Goal: Task Accomplishment & Management: Manage account settings

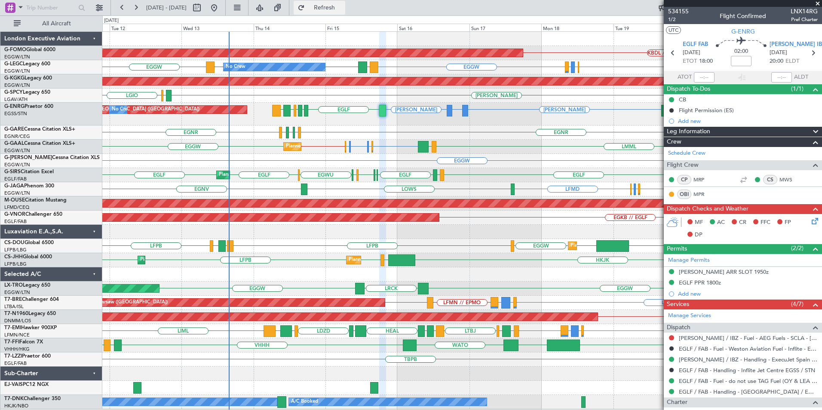
click at [343, 12] on button "Refresh" at bounding box center [320, 8] width 52 height 14
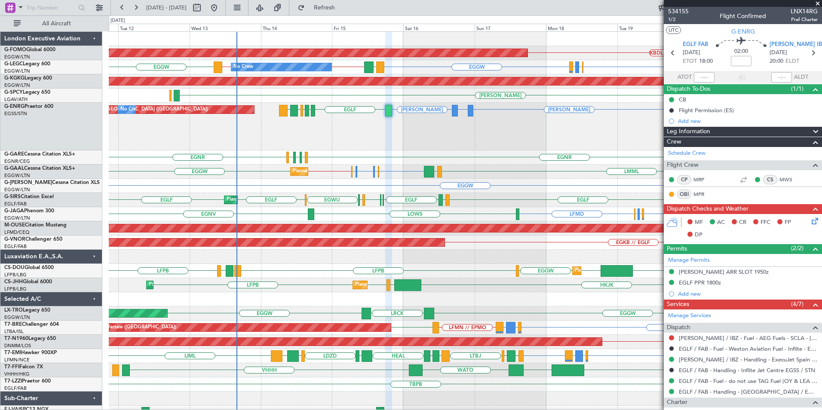
click at [283, 110] on div "KBDL // [PERSON_NAME] Planned Maint Windsor Locks ([PERSON_NAME] Intl) EGGW EGL…" at bounding box center [465, 240] width 713 height 417
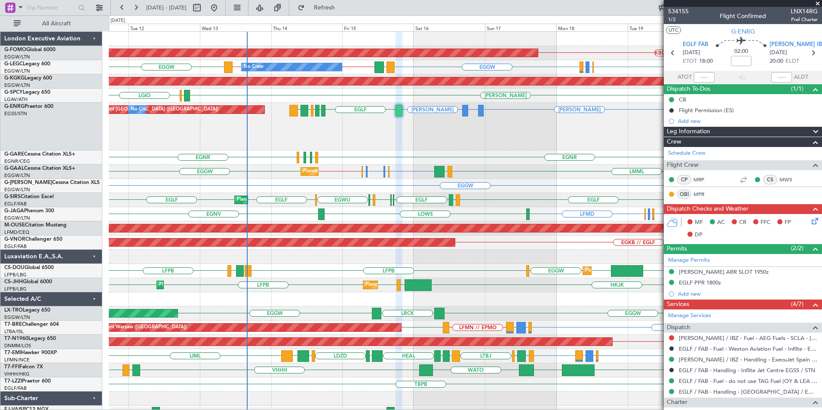
click at [475, 187] on div "Planned Maint Windsor Locks ([PERSON_NAME] Intl) KBDL // [PERSON_NAME] No Crew …" at bounding box center [465, 233] width 713 height 402
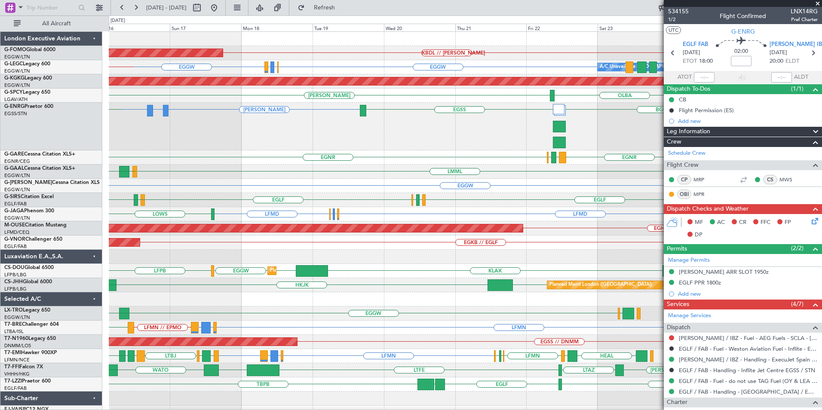
click at [187, 192] on div "Planned Maint Windsor Locks ([PERSON_NAME] Intl) KBDL // [PERSON_NAME] A/C Unav…" at bounding box center [465, 240] width 713 height 417
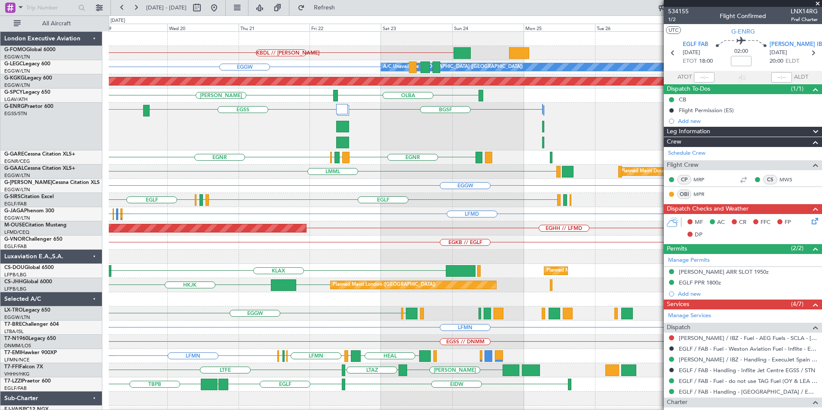
click at [265, 188] on div "KBDL // [PERSON_NAME] Planned Maint Windsor Locks ([PERSON_NAME] Intl) A/C Unav…" at bounding box center [465, 240] width 713 height 417
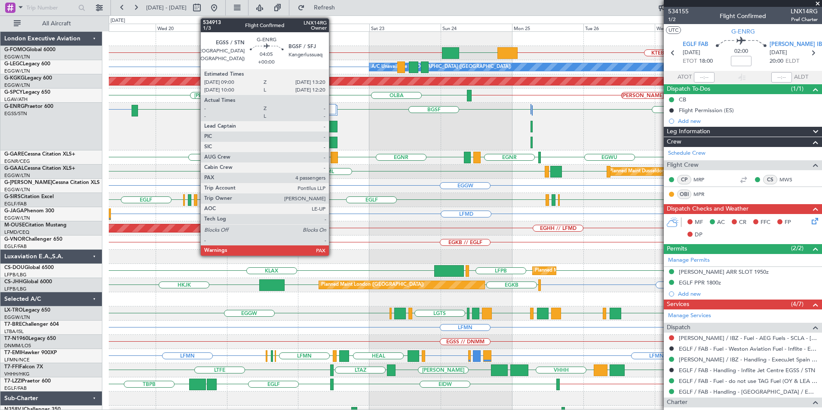
click at [333, 138] on div at bounding box center [331, 143] width 13 height 12
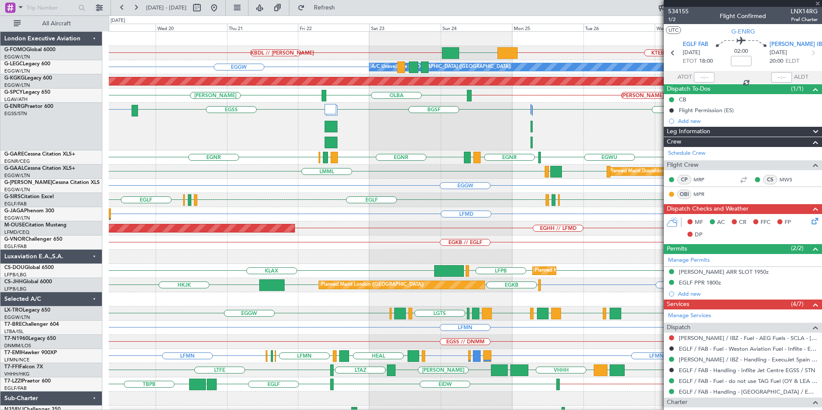
type input "4"
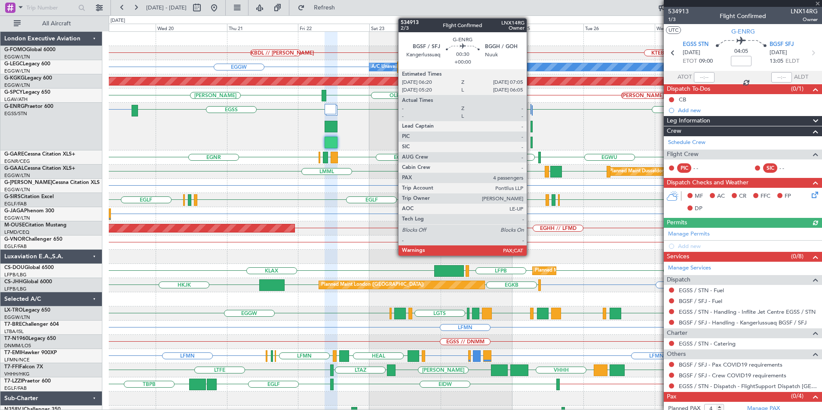
click at [530, 144] on div at bounding box center [531, 143] width 3 height 12
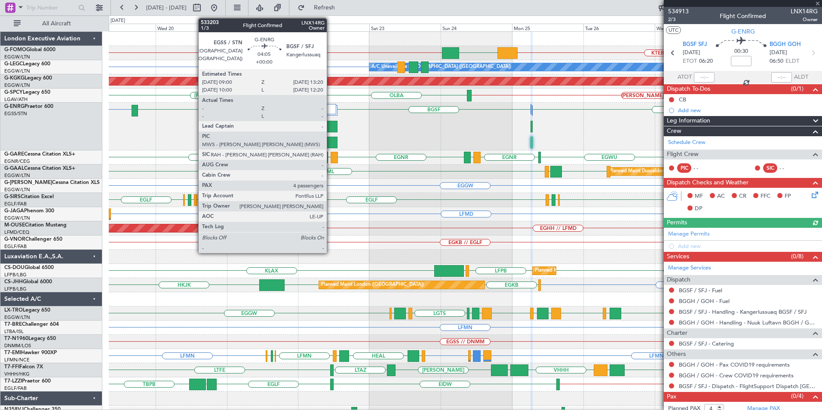
click at [331, 125] on div at bounding box center [331, 127] width 13 height 12
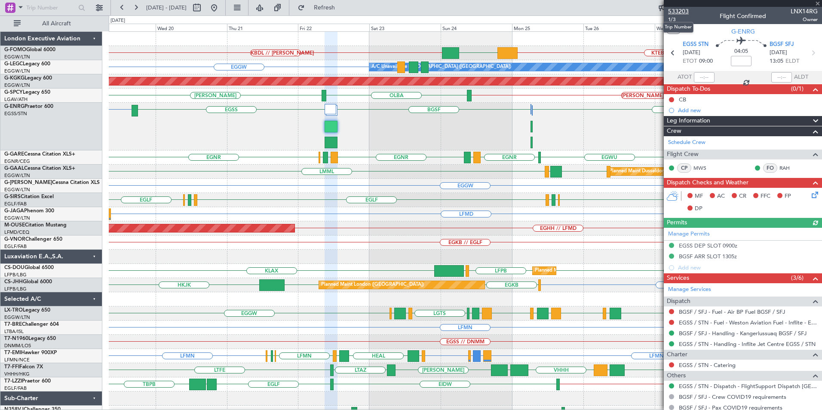
click at [681, 12] on span "533203" at bounding box center [678, 11] width 21 height 9
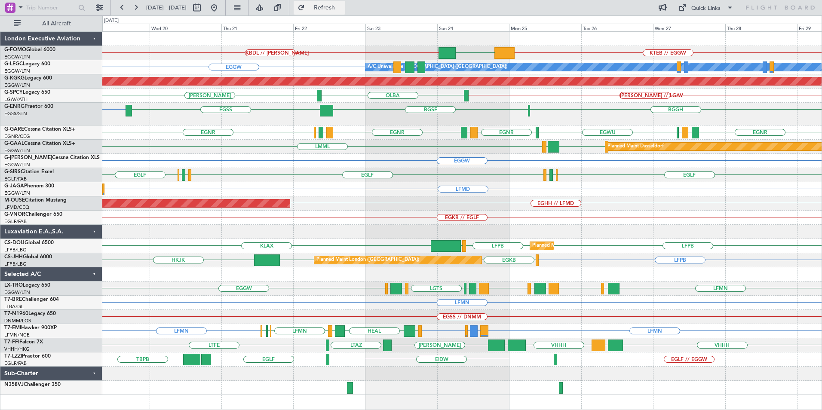
click at [343, 6] on span "Refresh" at bounding box center [324, 8] width 36 height 6
click at [512, 135] on div "KBDL // [PERSON_NAME] KTEB // EGGW EGGW Planned Maint Windsor Locks ([PERSON_NA…" at bounding box center [461, 213] width 719 height 363
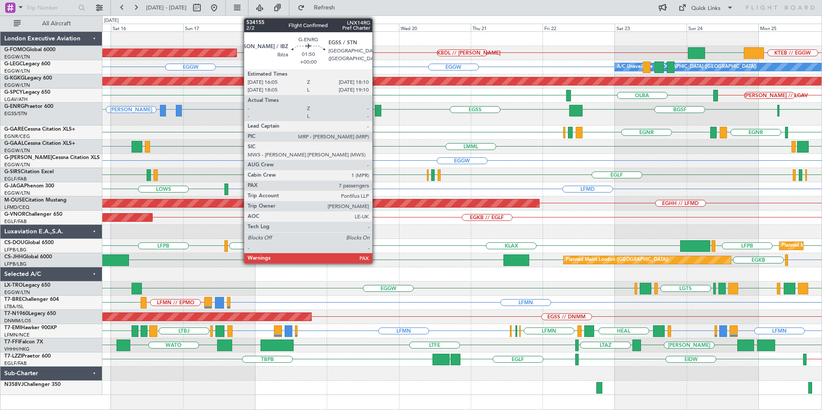
click at [376, 114] on div at bounding box center [378, 111] width 6 height 12
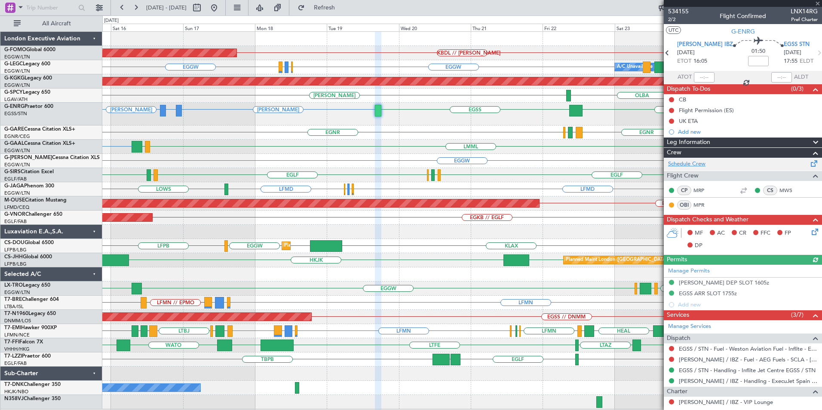
click at [696, 162] on link "Schedule Crew" at bounding box center [686, 164] width 37 height 9
click at [371, 129] on div "EGNR [GEOGRAPHIC_DATA] [GEOGRAPHIC_DATA] LIMJ [GEOGRAPHIC_DATA] LIMJ [GEOGRAPHI…" at bounding box center [461, 133] width 719 height 14
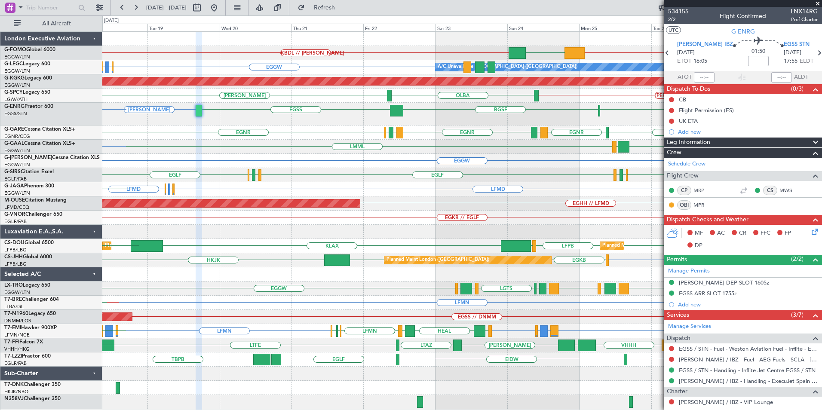
click at [401, 116] on div "[PERSON_NAME] [GEOGRAPHIC_DATA] BGSF [GEOGRAPHIC_DATA] LMML or [PERSON_NAME]" at bounding box center [461, 114] width 719 height 23
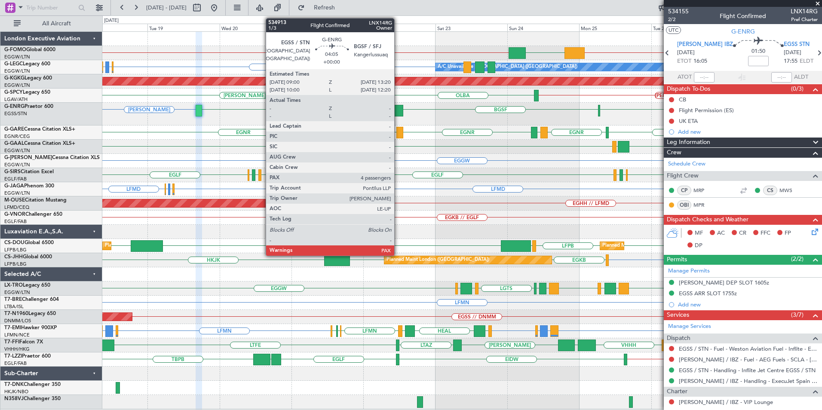
click at [397, 111] on div at bounding box center [396, 111] width 13 height 12
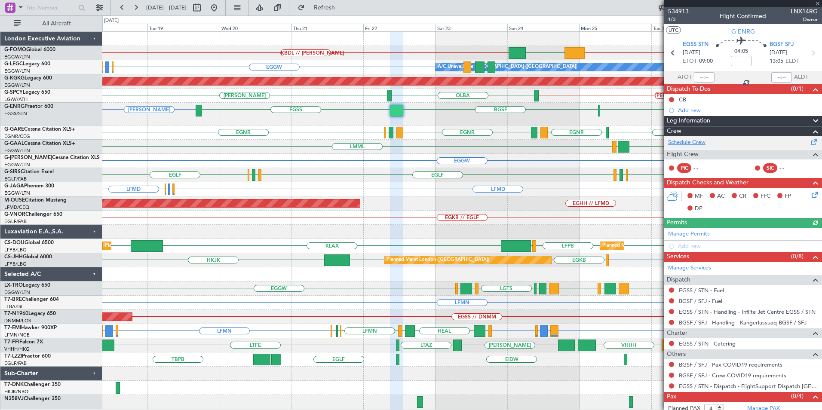
click at [688, 141] on link "Schedule Crew" at bounding box center [686, 142] width 37 height 9
click at [343, 10] on span "Refresh" at bounding box center [324, 8] width 36 height 6
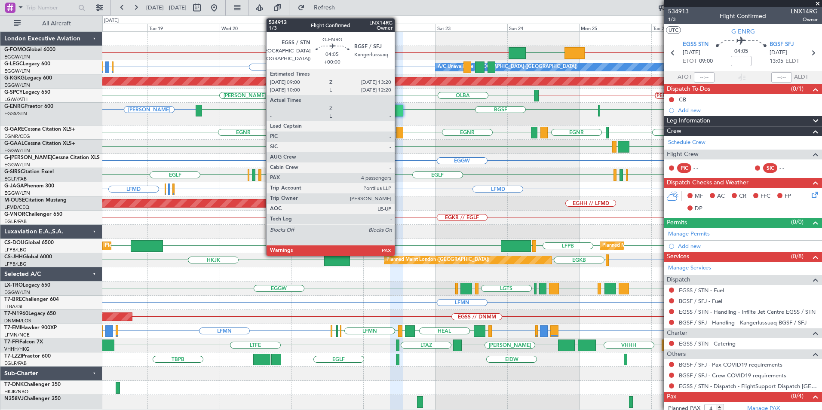
click at [398, 110] on div at bounding box center [396, 111] width 13 height 12
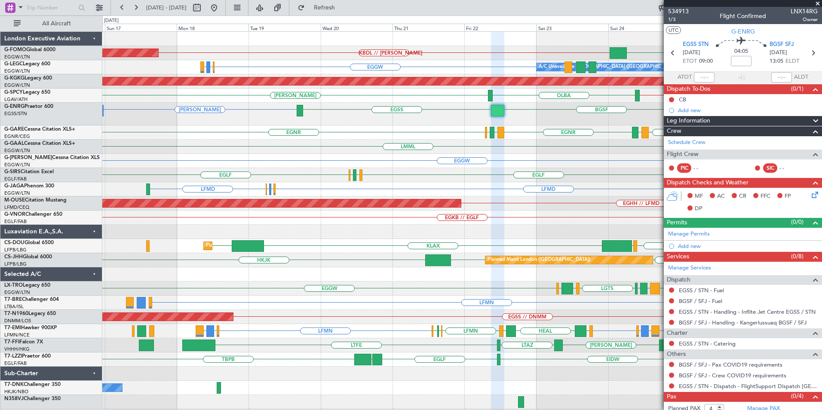
click at [334, 132] on div "KTEB // EGGW KBDL // [PERSON_NAME] EGGW Planned Maint Windsor Locks ([PERSON_NA…" at bounding box center [461, 220] width 719 height 377
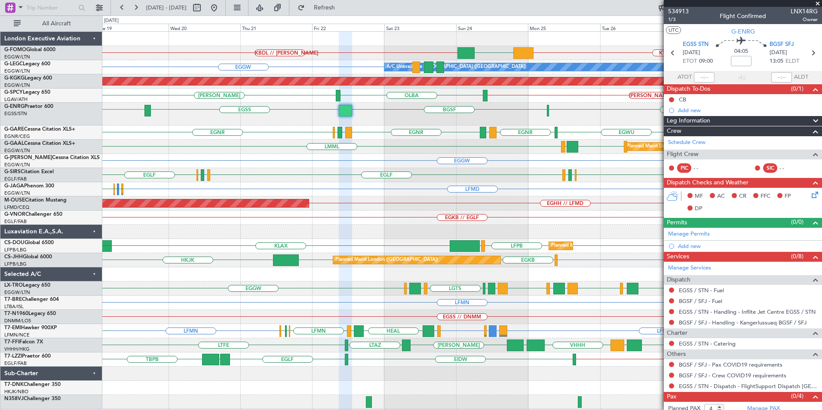
click at [431, 149] on div "KTEB // EGGW KBDL // [PERSON_NAME] EGGW Planned Maint Windsor Locks ([PERSON_NA…" at bounding box center [461, 220] width 719 height 377
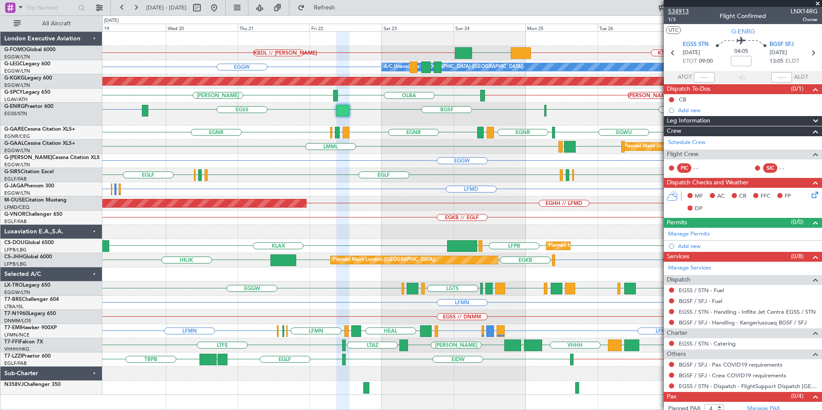
click at [671, 11] on span "534913" at bounding box center [678, 11] width 21 height 9
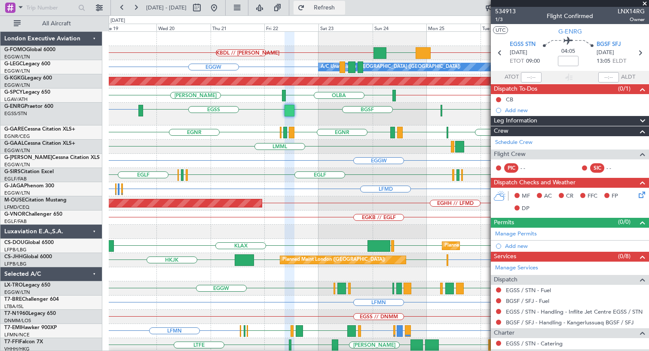
click at [343, 6] on span "Refresh" at bounding box center [324, 8] width 36 height 6
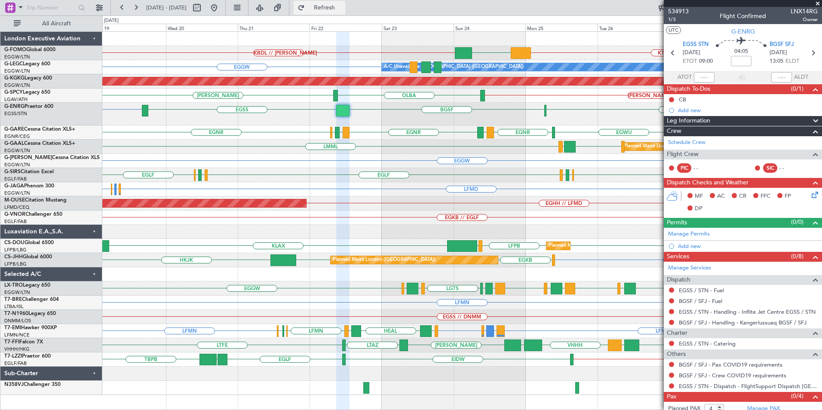
click at [343, 9] on span "Refresh" at bounding box center [324, 8] width 36 height 6
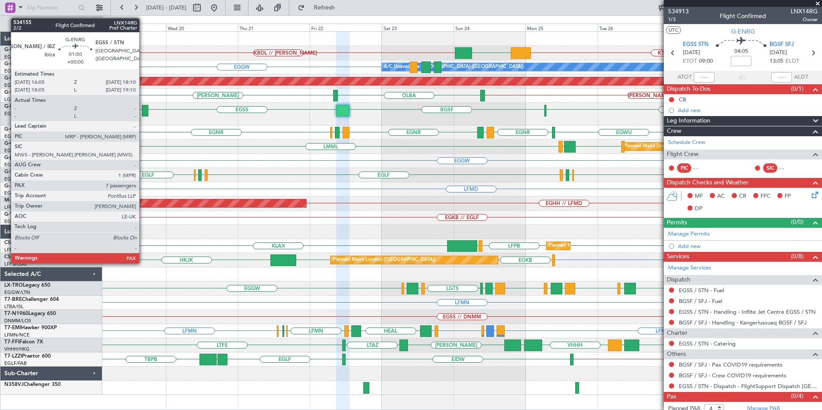
click at [143, 112] on div at bounding box center [145, 111] width 6 height 12
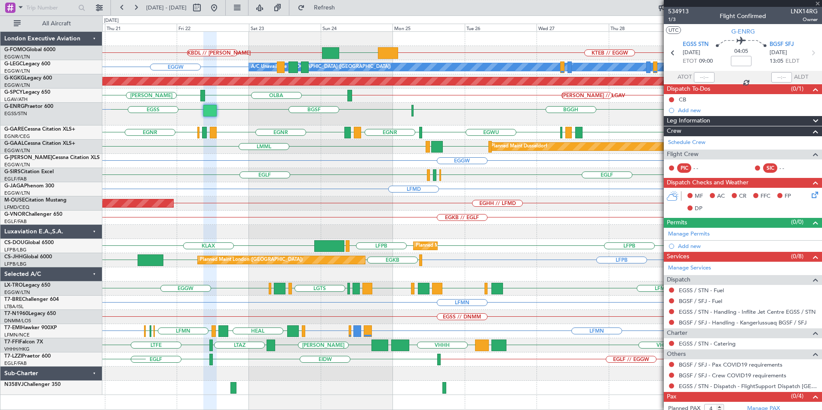
click at [121, 171] on div "KTEB // EGGW EGGW KBDL // [PERSON_NAME] EGGW A/C Unavailable [GEOGRAPHIC_DATA] …" at bounding box center [461, 213] width 719 height 363
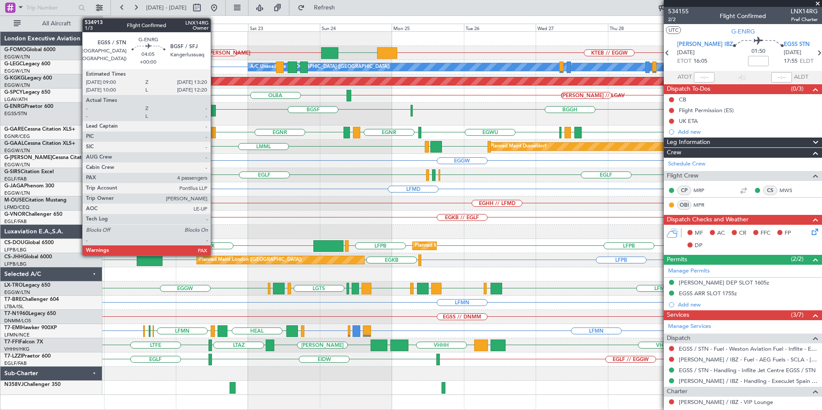
click at [210, 110] on div at bounding box center [208, 111] width 13 height 12
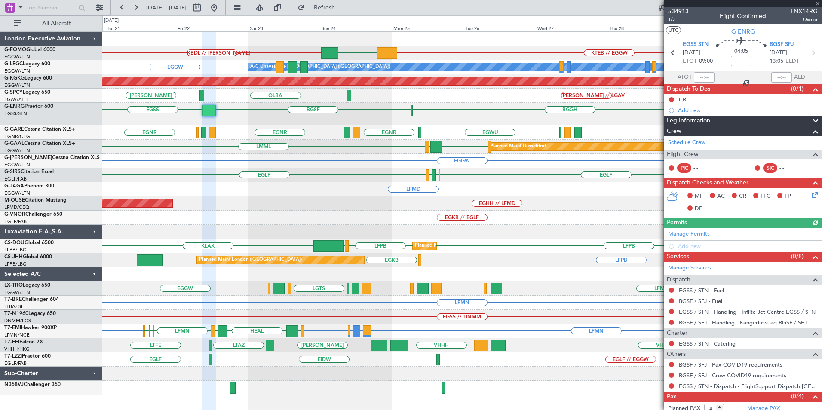
scroll to position [16, 0]
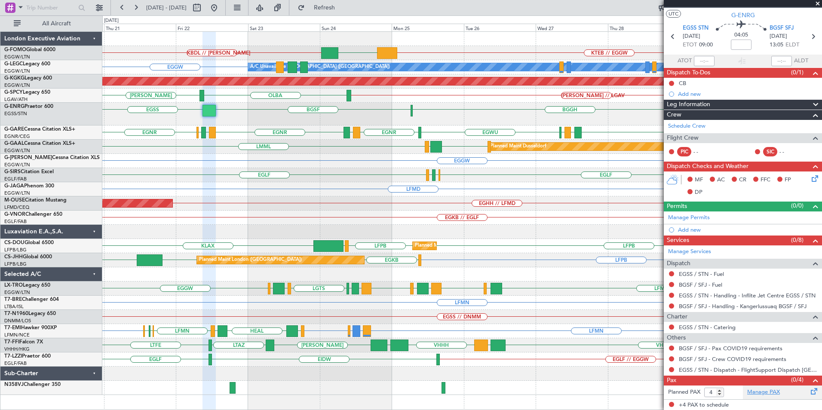
click at [750, 393] on link "Manage PAX" at bounding box center [763, 392] width 33 height 9
click at [691, 126] on link "Schedule Crew" at bounding box center [686, 126] width 37 height 9
click at [343, 5] on span "Refresh" at bounding box center [324, 8] width 36 height 6
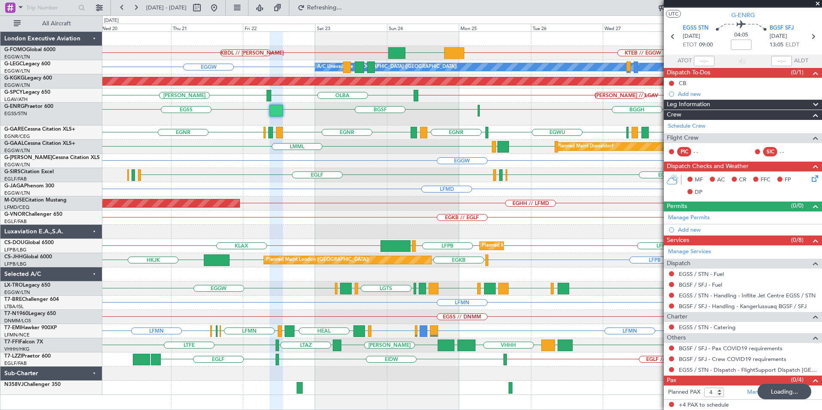
click at [304, 183] on div "KTEB // EGGW EGGW KBDL // [PERSON_NAME] Planned Maint Windsor Locks ([PERSON_NA…" at bounding box center [461, 213] width 719 height 363
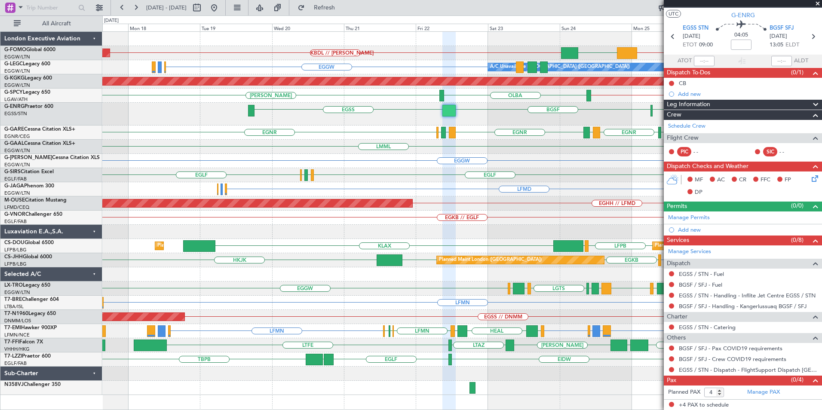
click at [330, 175] on div "KTEB // EGGW KBDL // [PERSON_NAME] EGGW Planned Maint Windsor Locks ([PERSON_NA…" at bounding box center [461, 213] width 719 height 363
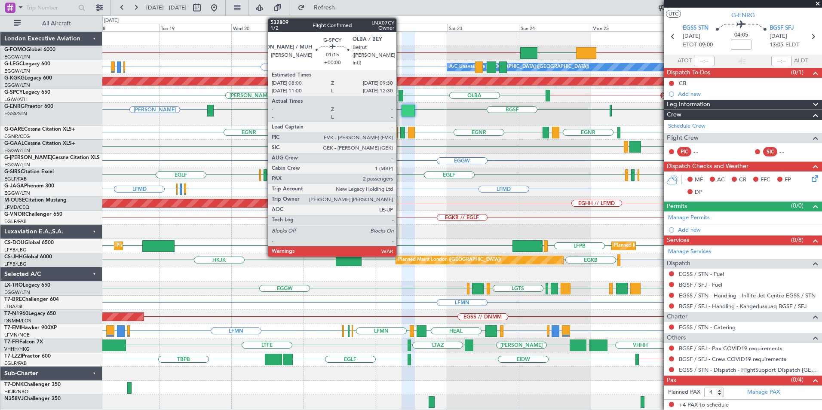
click at [400, 94] on div at bounding box center [400, 96] width 5 height 12
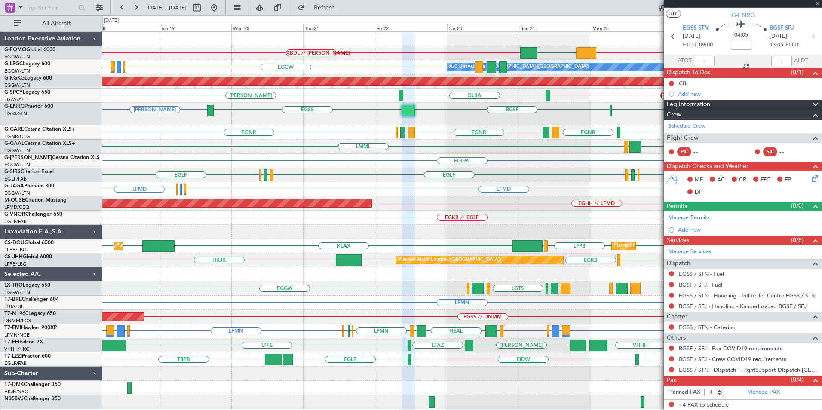
type input "2"
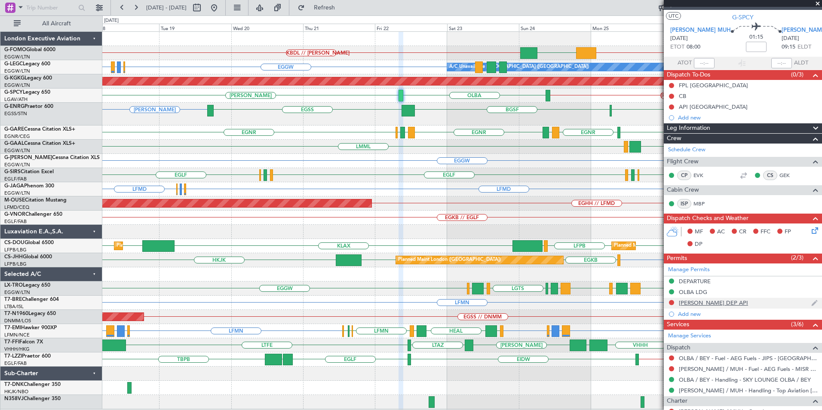
scroll to position [0, 0]
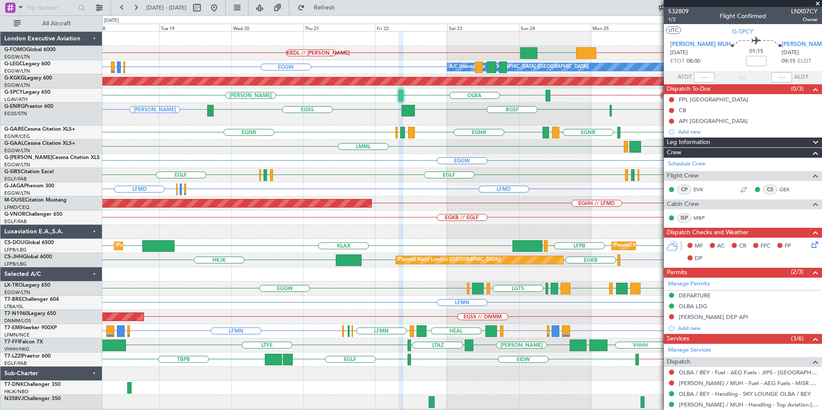
click at [577, 195] on div "KTEB // EGGW KBDL // [PERSON_NAME] EGGW Planned Maint Windsor Locks ([PERSON_NA…" at bounding box center [461, 220] width 719 height 377
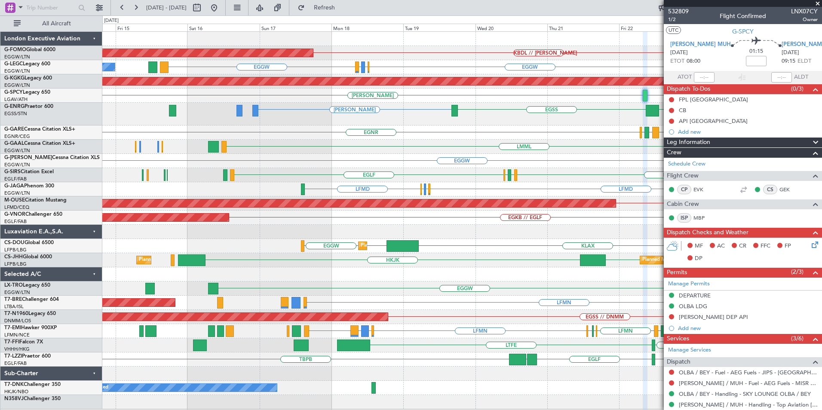
click at [556, 212] on div "KBDL // [PERSON_NAME] EGGW Planned Maint Windsor Locks ([PERSON_NAME] Intl) KTE…" at bounding box center [461, 220] width 719 height 377
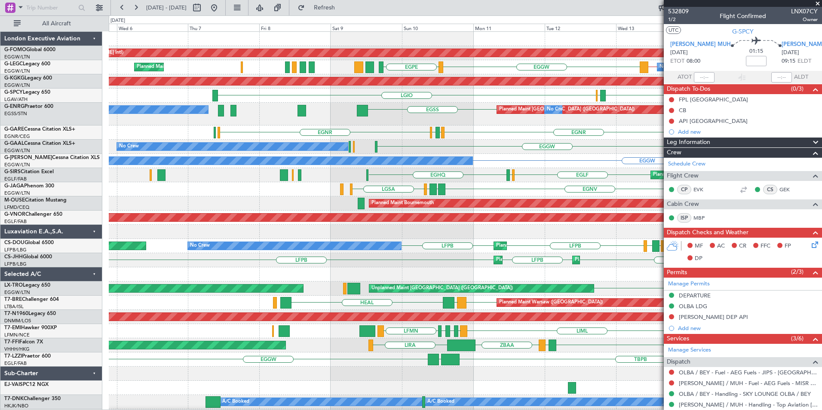
click at [311, 107] on div "Planned Maint Windsor Locks ([PERSON_NAME] Intl) EGGW // LEMG LEMG // EGGW EGGW…" at bounding box center [465, 228] width 713 height 392
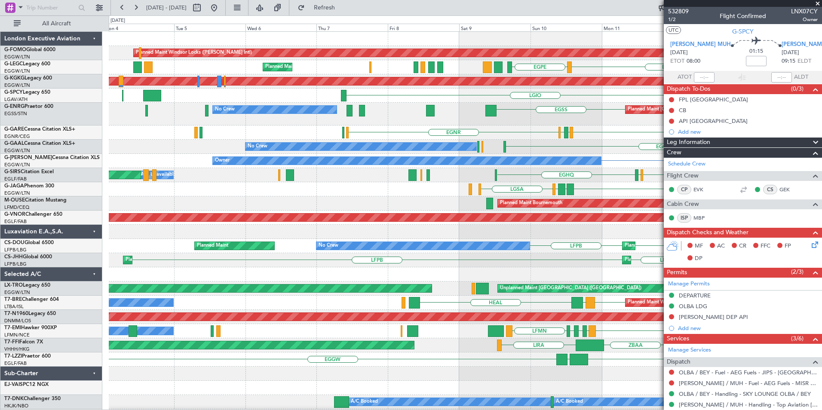
click at [375, 129] on div "EGNR [GEOGRAPHIC_DATA] EGGW [GEOGRAPHIC_DATA] [GEOGRAPHIC_DATA] [GEOGRAPHIC_DAT…" at bounding box center [465, 133] width 713 height 14
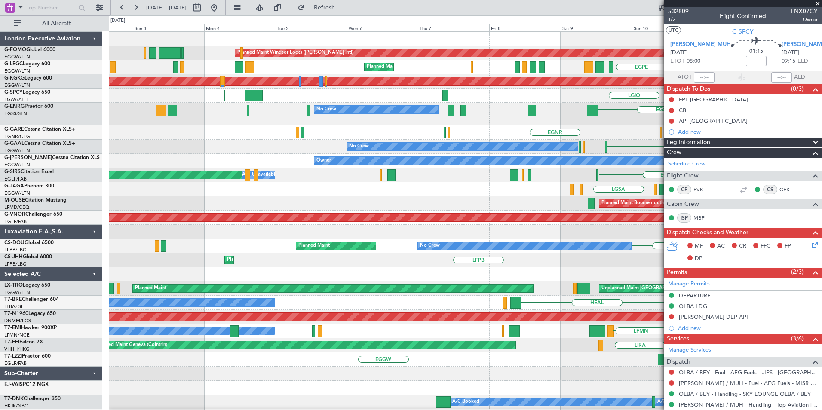
click at [363, 131] on div "Planned Maint Windsor Locks ([PERSON_NAME] Intl) Planned Maint [GEOGRAPHIC_DATA…" at bounding box center [465, 228] width 713 height 392
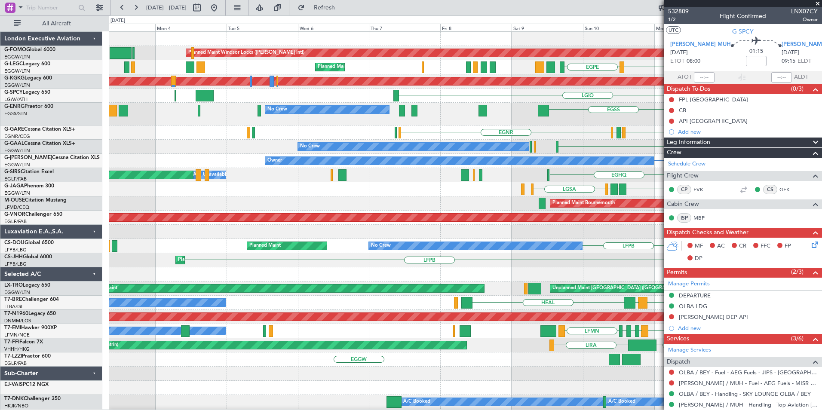
click at [128, 206] on div "Planned Maint Windsor Locks ([PERSON_NAME] Intl) Planned Maint [GEOGRAPHIC_DATA…" at bounding box center [465, 228] width 713 height 392
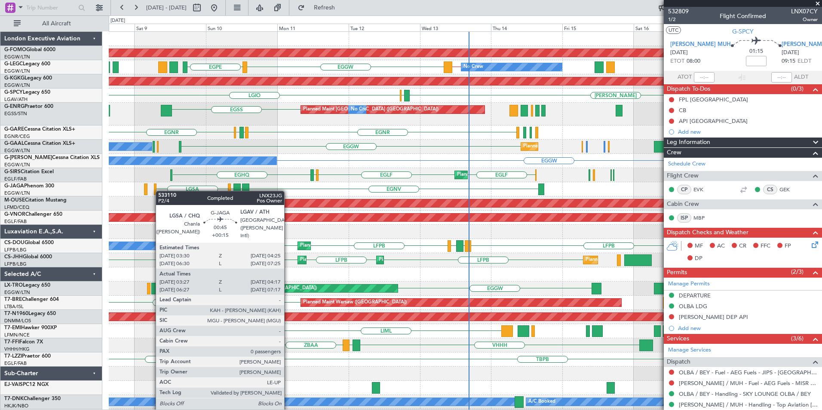
click at [112, 193] on div "Planned Maint Windsor Locks ([PERSON_NAME] Intl) No Crew LEMG // EGGW EGGW [GEO…" at bounding box center [465, 228] width 713 height 392
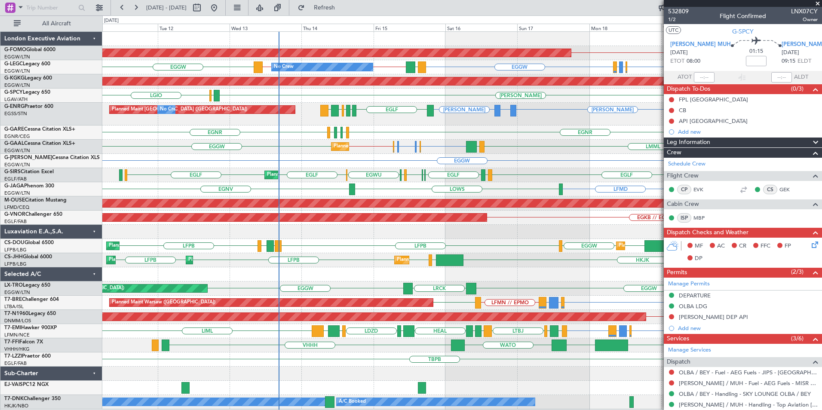
click at [221, 118] on div "Planned Maint Windsor Locks ([PERSON_NAME] Intl) KBDL // [PERSON_NAME] No Crew …" at bounding box center [461, 220] width 719 height 377
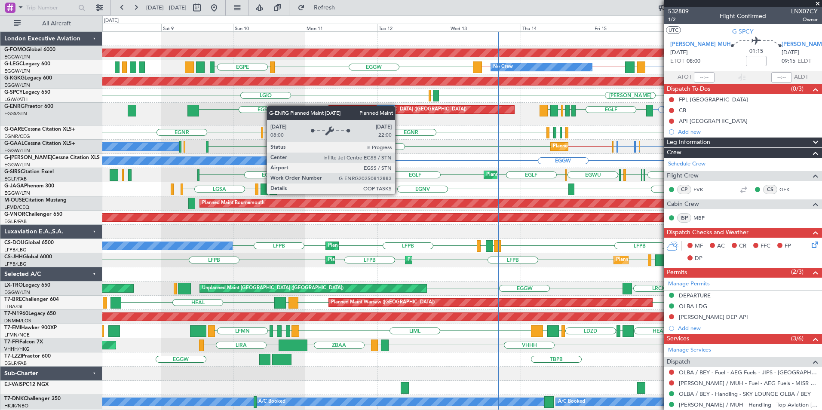
click at [403, 110] on div "Planned Maint Windsor Locks ([PERSON_NAME] Intl) KBDL // [PERSON_NAME] No Crew …" at bounding box center [461, 220] width 719 height 377
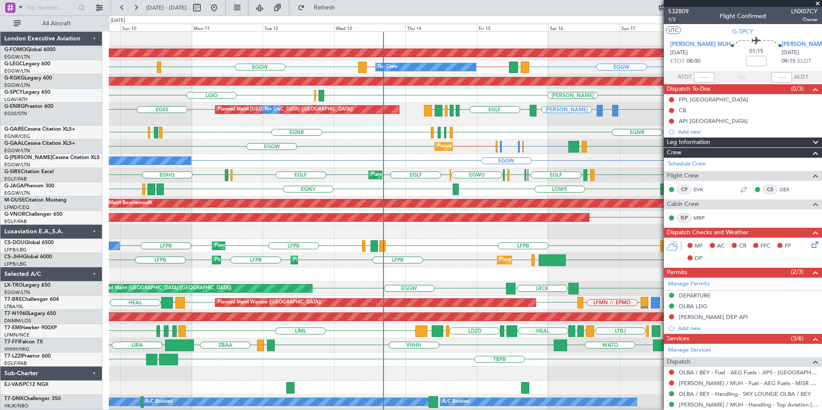
click at [302, 155] on div "Planned Maint Windsor Locks ([PERSON_NAME] Intl) No Crew EGGW LDDU EGGW // LEMG…" at bounding box center [465, 228] width 713 height 392
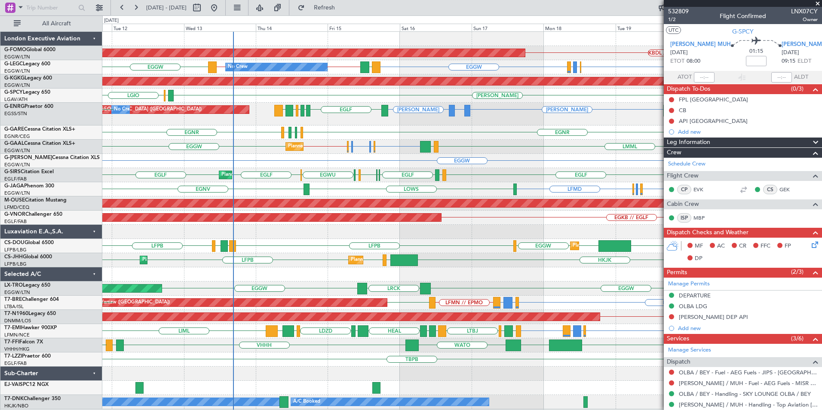
click at [332, 131] on div "Planned Maint Windsor Locks ([PERSON_NAME] Intl) KBDL // [PERSON_NAME] No Crew …" at bounding box center [461, 220] width 719 height 377
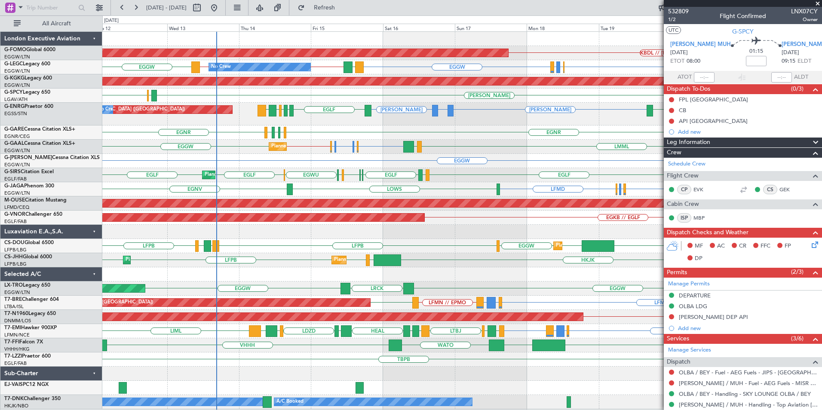
click at [513, 184] on div "KBDL // [PERSON_NAME] Planned Maint Windsor Locks ([PERSON_NAME] Intl) EGGW EGL…" at bounding box center [461, 220] width 719 height 377
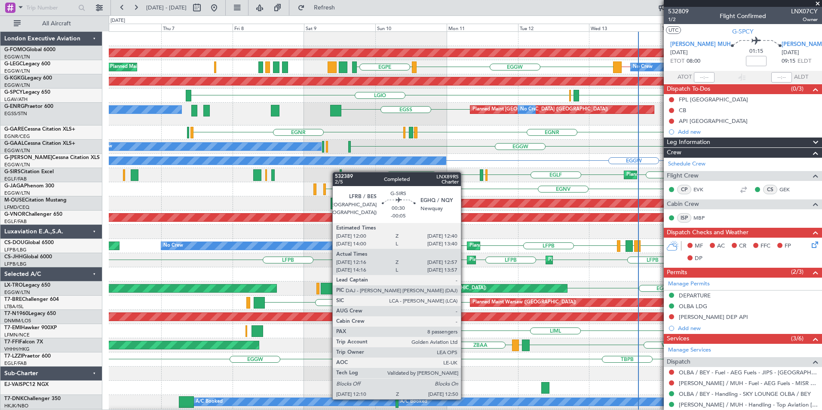
click at [343, 172] on div "Planned Maint Windsor Locks ([PERSON_NAME] Intl) No Crew EGGW LDDU EGGW // LEMG…" at bounding box center [465, 228] width 713 height 392
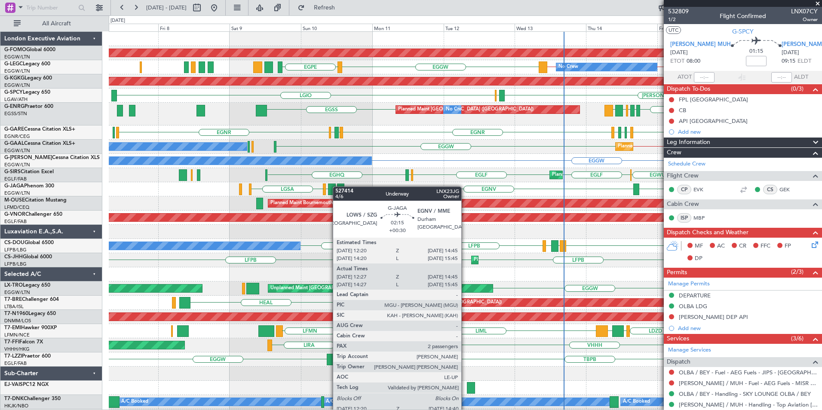
click at [337, 187] on div "Planned Maint Windsor Locks ([PERSON_NAME] Intl) No Crew EGGW LDDU EGGW // LEMG…" at bounding box center [465, 228] width 713 height 392
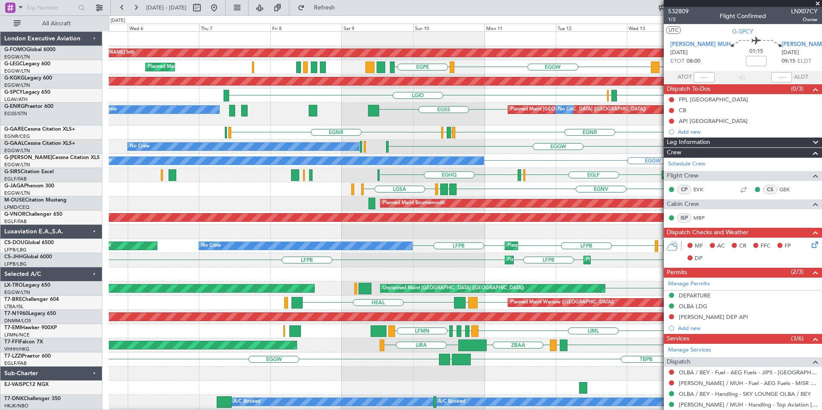
click at [394, 130] on div "Planned Maint Windsor Locks ([PERSON_NAME] Intl) No Crew EGGW LDDU EGGW // LEMG…" at bounding box center [465, 228] width 713 height 392
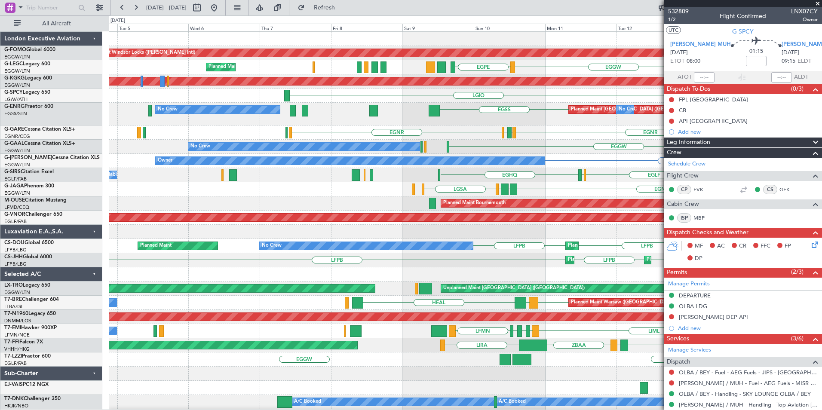
click at [319, 112] on div "Planned Maint [GEOGRAPHIC_DATA] ([GEOGRAPHIC_DATA]) No Crew No Crew [GEOGRAPHIC…" at bounding box center [465, 114] width 713 height 23
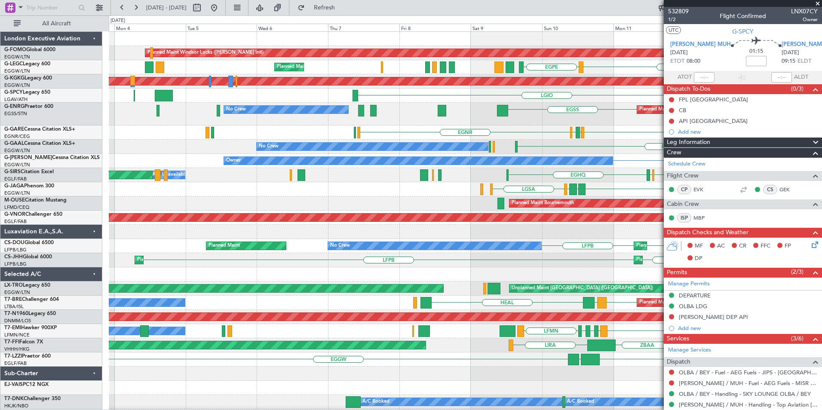
click at [242, 140] on div "Planned Maint Windsor Locks ([PERSON_NAME] Intl) Planned Maint [GEOGRAPHIC_DATA…" at bounding box center [465, 228] width 713 height 392
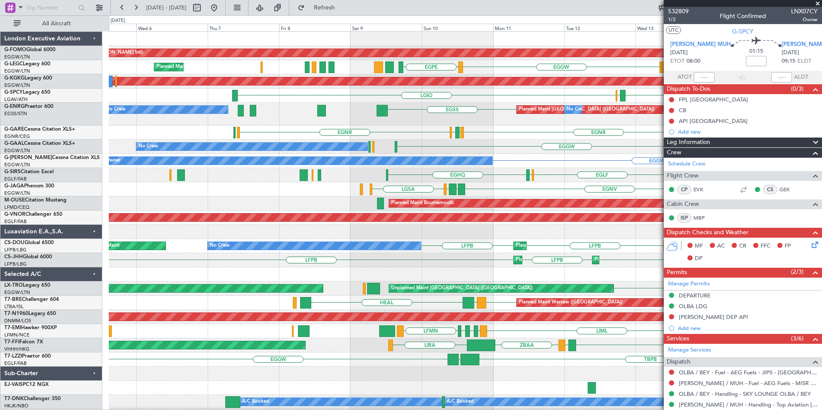
click at [375, 166] on div "Planned Maint Windsor Locks ([PERSON_NAME] Intl) No Crew Planned Maint [GEOGRAP…" at bounding box center [465, 228] width 713 height 392
click at [342, 214] on div "Planned Maint Windsor Locks ([PERSON_NAME] Intl) No Crew Planned Maint [GEOGRAP…" at bounding box center [465, 228] width 713 height 392
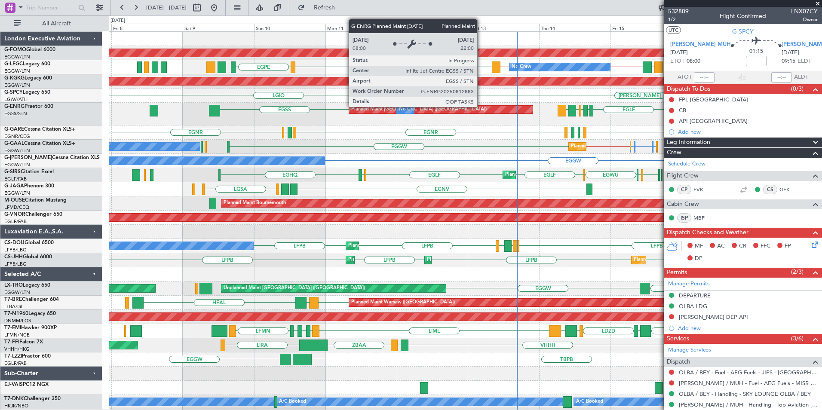
click at [335, 184] on div "Planned Maint Windsor Locks ([PERSON_NAME] Intl) No Crew LDDU EGGW // LEMG LEMG…" at bounding box center [465, 228] width 713 height 392
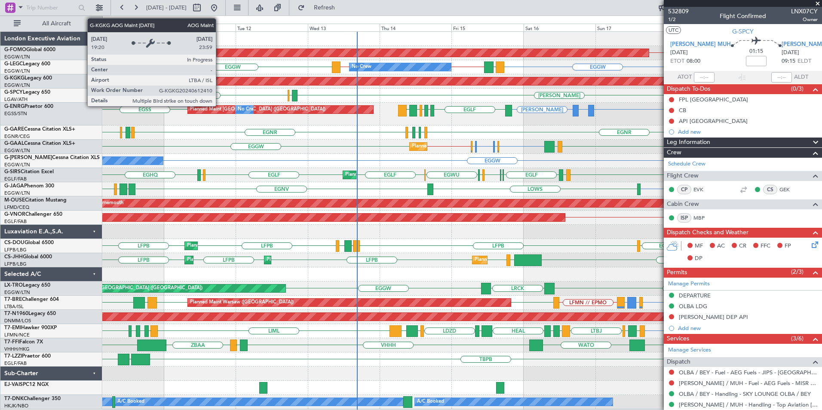
click at [548, 107] on div "Planned Maint Windsor Locks (Bradley Intl) KBDL // KACK No Crew EGGW EGLF or EG…" at bounding box center [461, 220] width 719 height 377
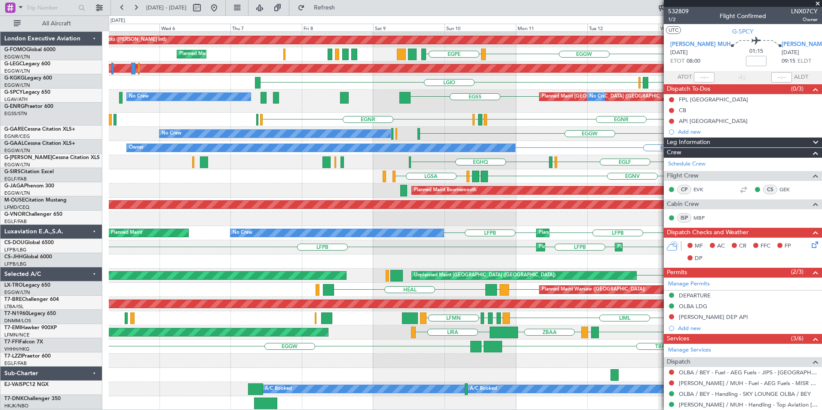
scroll to position [13, 0]
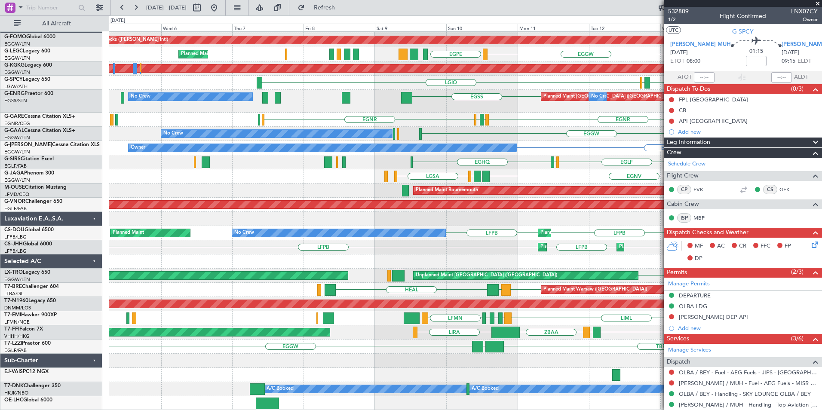
click at [273, 107] on div "Planned Maint Windsor Locks (Bradley Intl) EGGW // LEMG LEMG // EGGW EGGW EGPE …" at bounding box center [465, 215] width 713 height 392
click at [221, 3] on button at bounding box center [214, 8] width 14 height 14
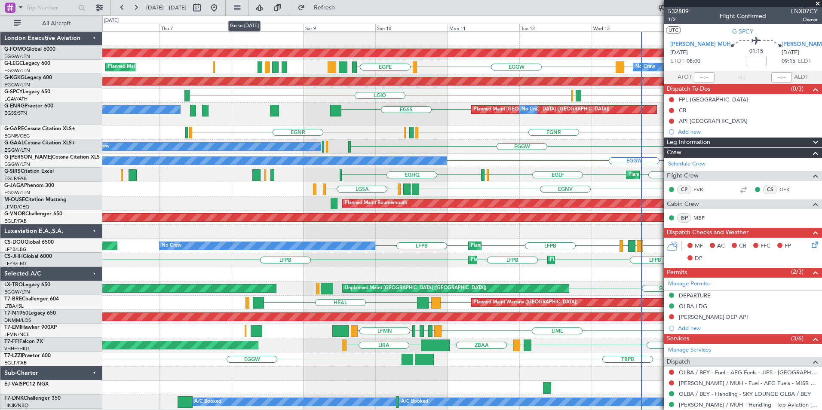
scroll to position [0, 0]
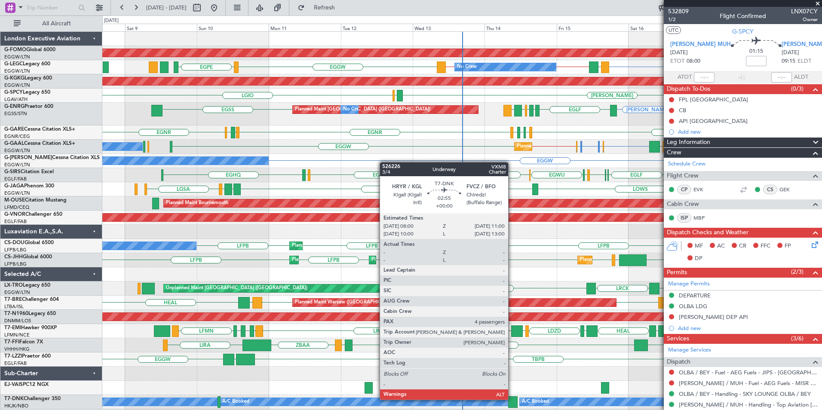
click at [512, 399] on div at bounding box center [512, 402] width 9 height 12
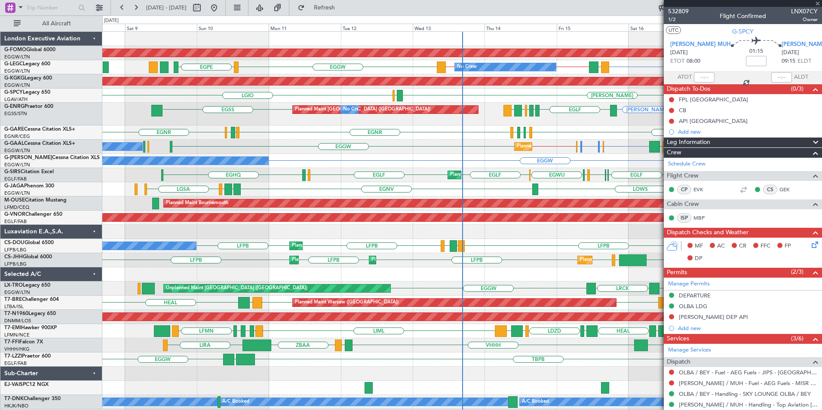
type input "4"
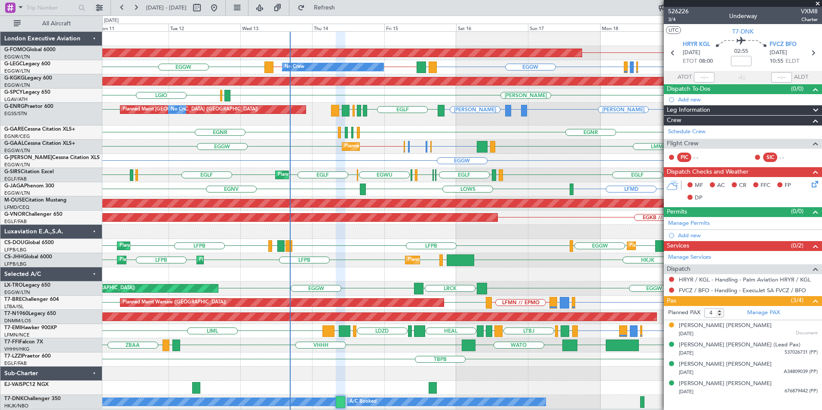
click at [316, 47] on div "KBDL // KACK Planned Maint Windsor Locks (Bradley Intl) EGGW // LEMG LEMG // EG…" at bounding box center [461, 220] width 719 height 377
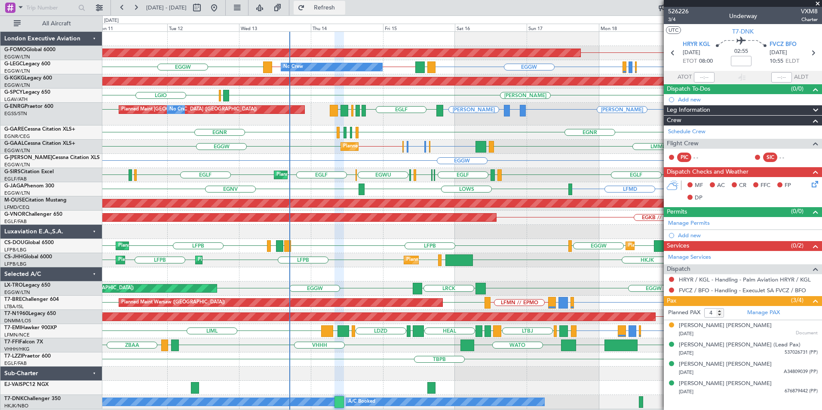
click at [343, 8] on span "Refresh" at bounding box center [324, 8] width 36 height 6
